Goal: Task Accomplishment & Management: Manage account settings

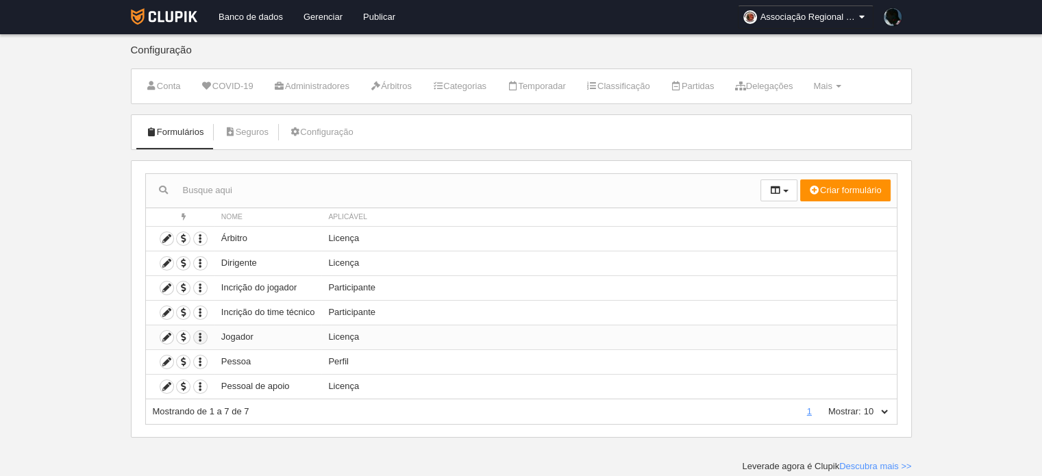
click at [197, 334] on icon "button" at bounding box center [200, 337] width 13 height 13
click at [165, 334] on icon at bounding box center [166, 337] width 13 height 13
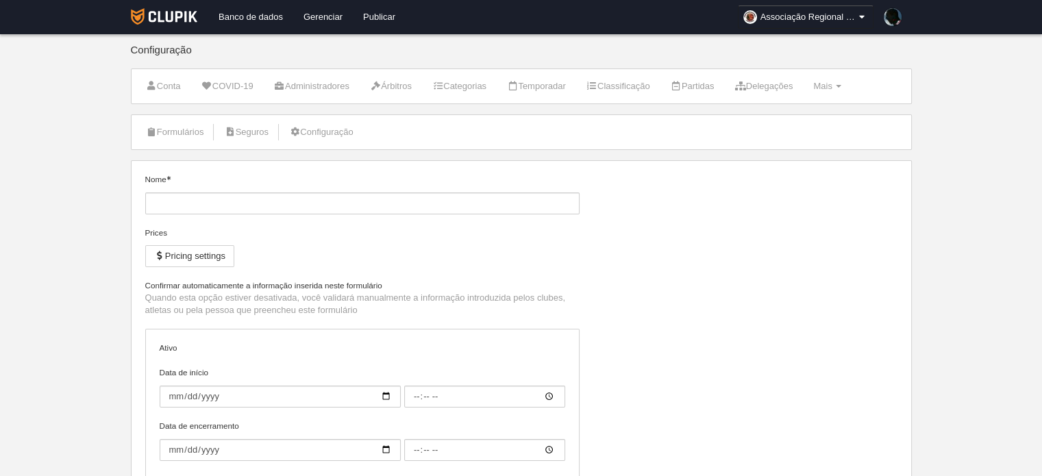
type input "Jogador"
checkbox input "true"
select select "selected"
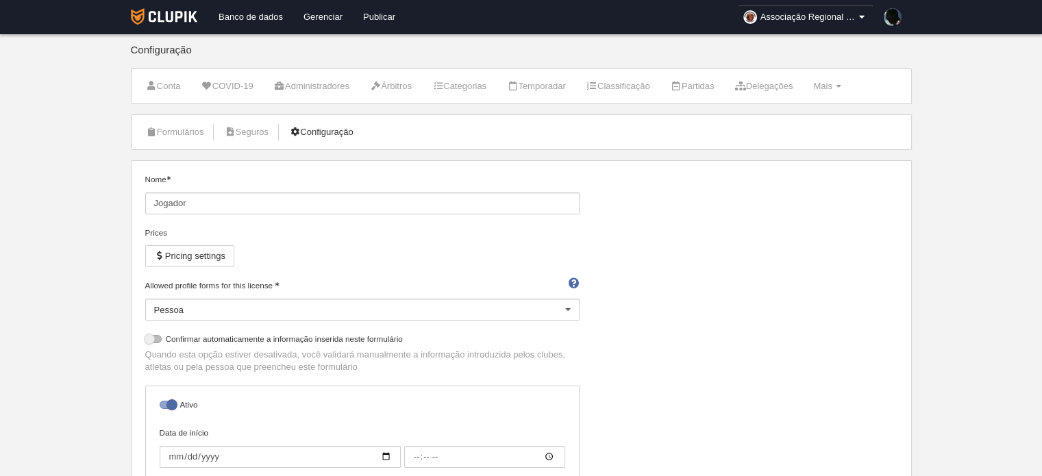
click at [327, 133] on link "Configuração" at bounding box center [321, 132] width 79 height 21
